Goal: Task Accomplishment & Management: Manage account settings

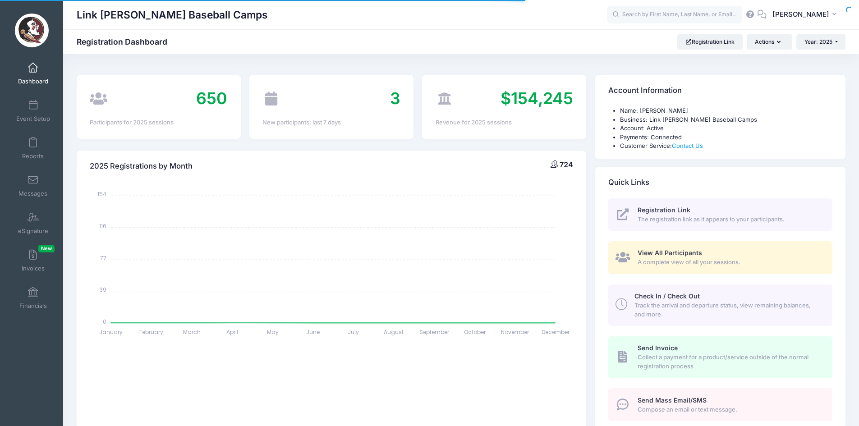
select select
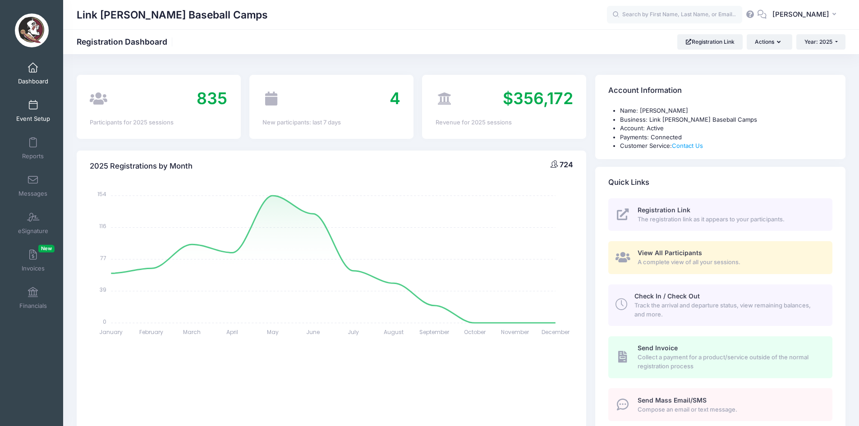
click at [32, 114] on link "Event Setup" at bounding box center [33, 111] width 43 height 32
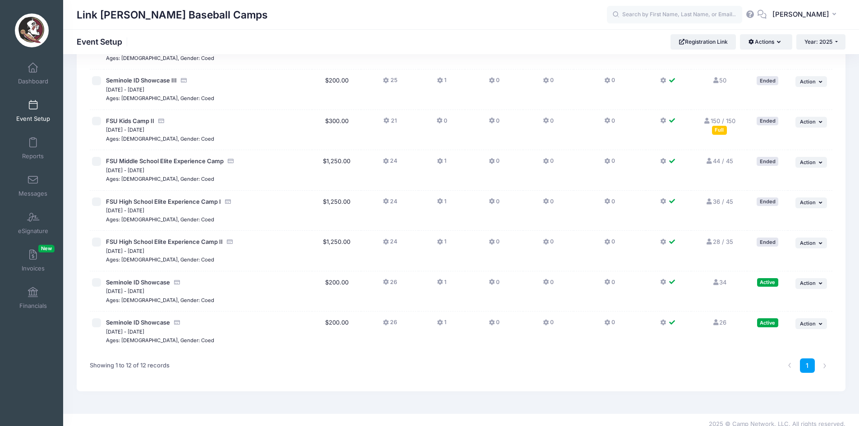
scroll to position [250, 0]
click at [723, 282] on link "34 Full" at bounding box center [719, 281] width 14 height 7
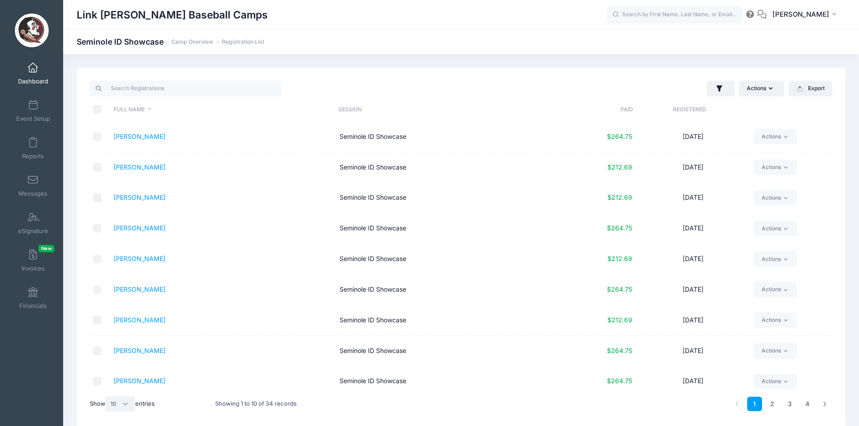
click at [119, 410] on select "All 10 25 50" at bounding box center [120, 403] width 30 height 15
select select "-1"
click at [107, 396] on select "All 10 25 50" at bounding box center [120, 403] width 30 height 15
click at [403, 46] on div "Link Jarrett Baseball Camps Seminole ID Showcase Camp Overview Registration List" at bounding box center [461, 42] width 796 height 13
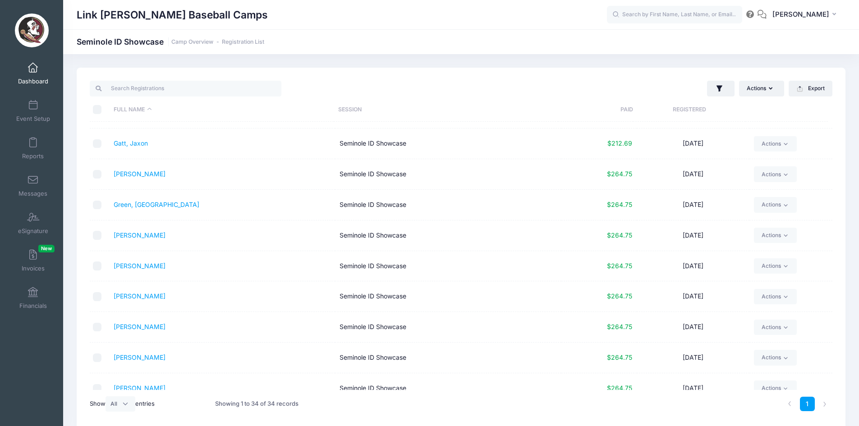
scroll to position [268, 0]
click at [762, 261] on link "Actions" at bounding box center [775, 265] width 43 height 15
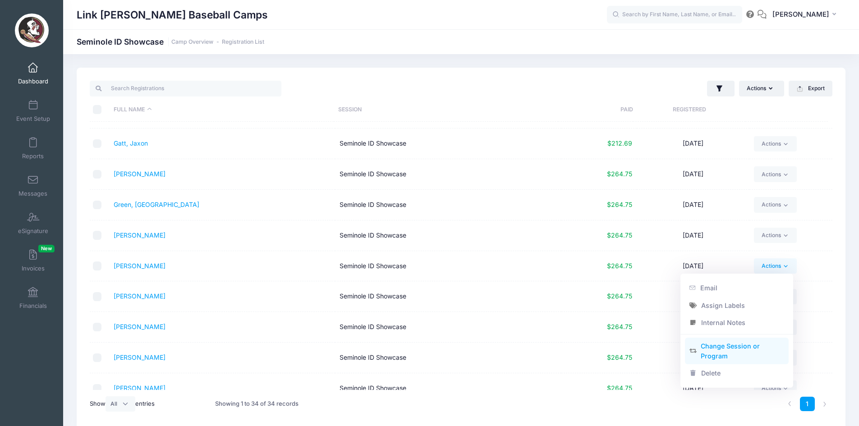
click at [748, 345] on link "Change Session or Program" at bounding box center [737, 351] width 104 height 27
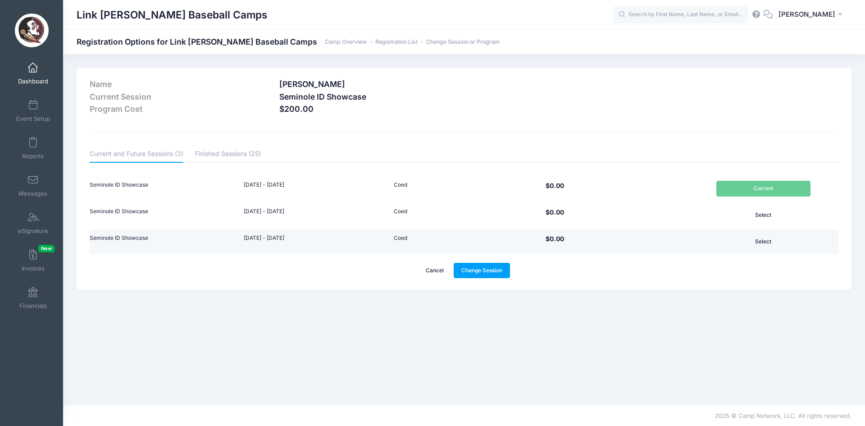
click at [748, 236] on button "Select" at bounding box center [764, 241] width 94 height 15
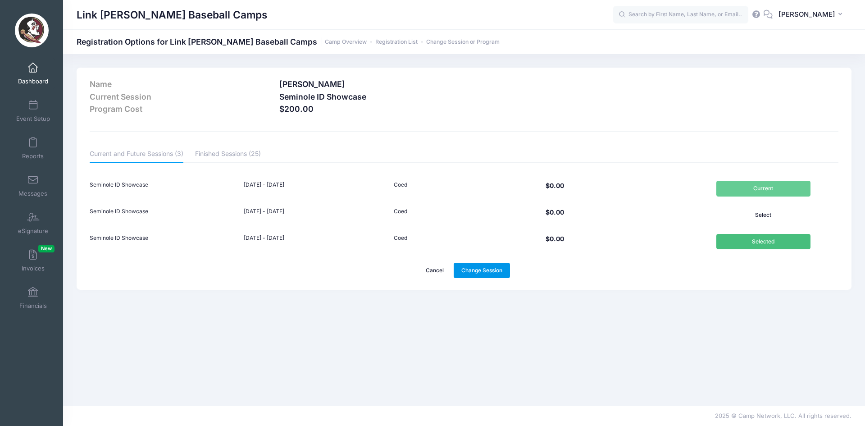
click at [493, 273] on link "Change Session" at bounding box center [482, 270] width 57 height 15
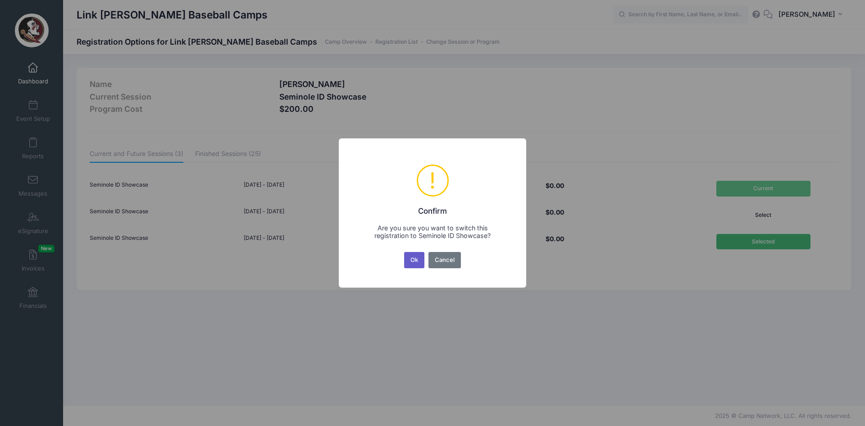
click at [418, 261] on button "Ok" at bounding box center [414, 260] width 21 height 16
